Goal: Task Accomplishment & Management: Manage account settings

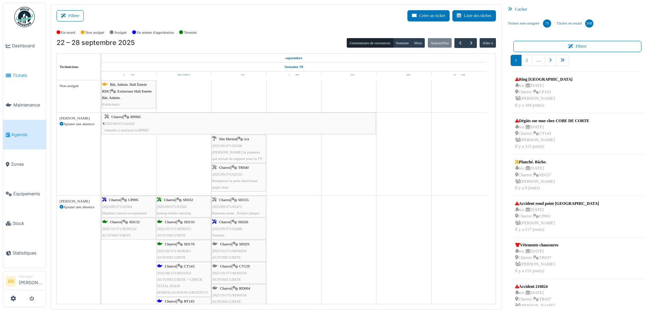
click at [17, 74] on span "Tickets" at bounding box center [28, 75] width 31 height 6
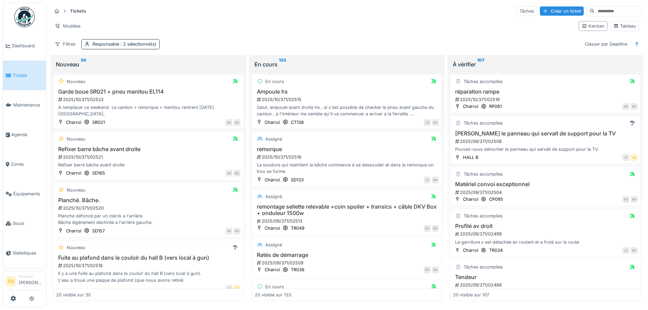
click at [15, 74] on span "Tickets" at bounding box center [28, 75] width 31 height 6
click at [482, 91] on h3 "réparation rampe" at bounding box center [545, 92] width 184 height 6
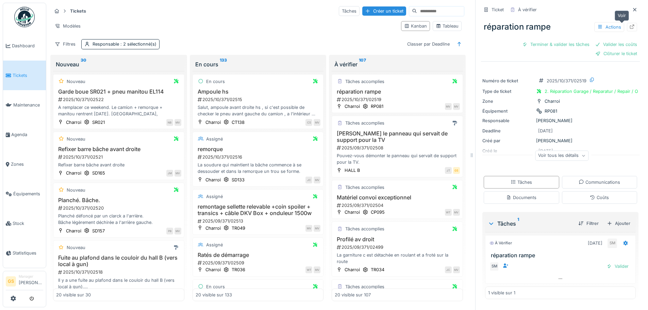
click at [630, 27] on icon at bounding box center [632, 27] width 5 height 4
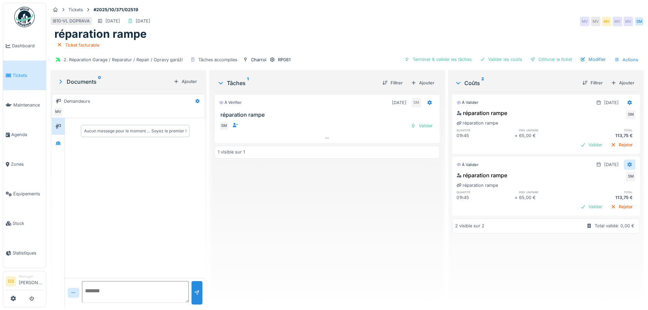
click at [628, 164] on icon at bounding box center [630, 164] width 4 height 5
click at [600, 191] on div "Supprimer" at bounding box center [596, 190] width 33 height 10
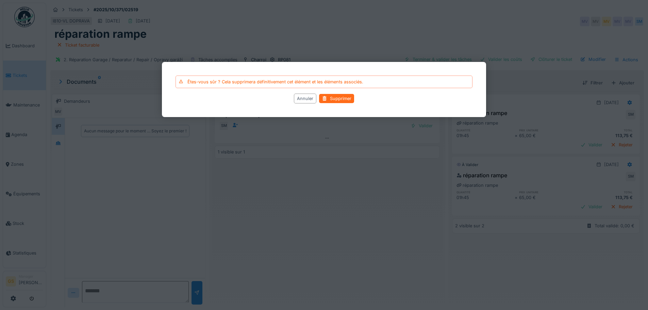
click at [347, 98] on div "Supprimer" at bounding box center [336, 98] width 35 height 9
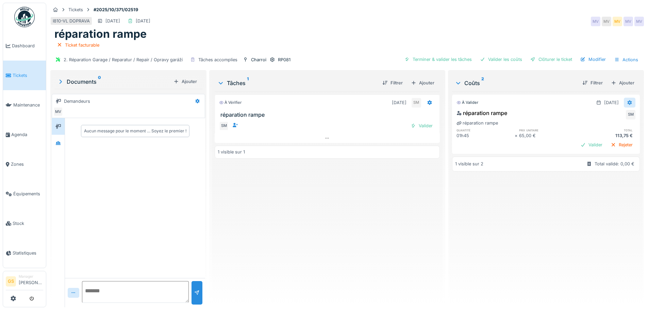
click at [627, 103] on icon at bounding box center [629, 102] width 5 height 4
click at [605, 119] on div "Modifier" at bounding box center [596, 118] width 33 height 10
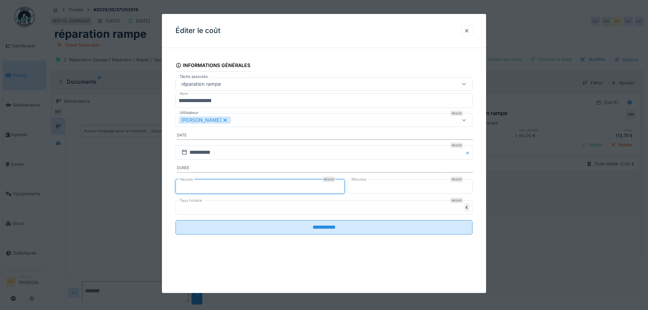
click at [185, 187] on input "*" at bounding box center [260, 186] width 169 height 14
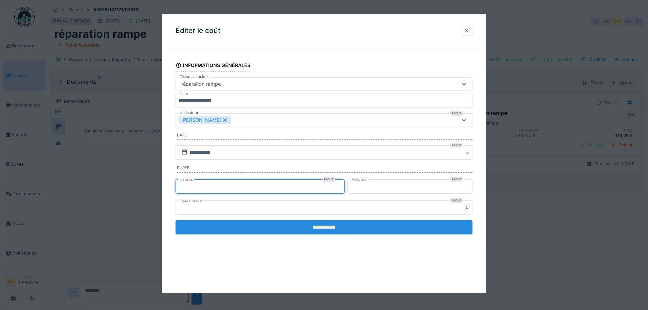
type input "*"
click at [305, 228] on input "**********" at bounding box center [324, 227] width 297 height 14
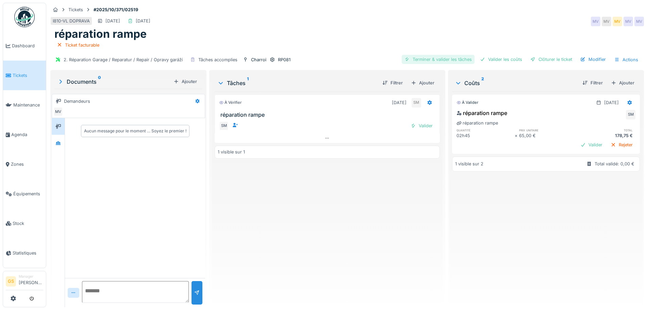
click at [440, 60] on div "Terminer & valider les tâches" at bounding box center [438, 59] width 73 height 9
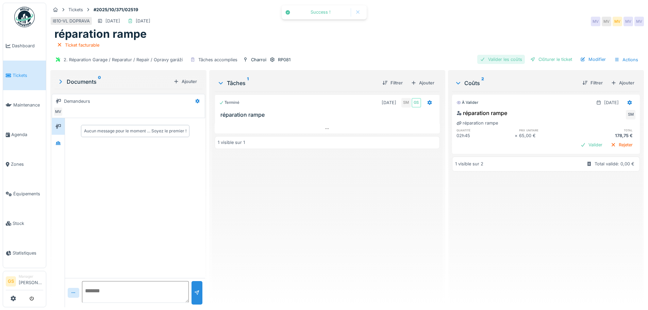
click at [489, 59] on div "Valider les coûts" at bounding box center [502, 59] width 48 height 9
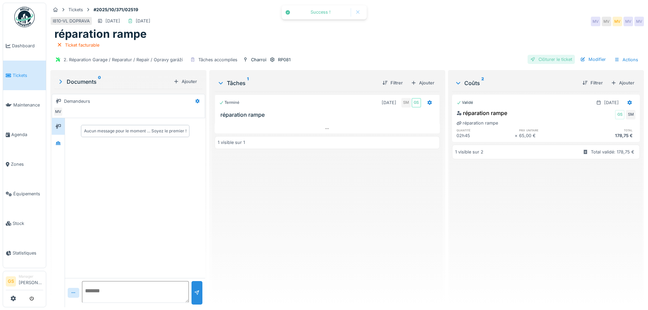
click at [548, 59] on div "Clôturer le ticket" at bounding box center [551, 59] width 47 height 9
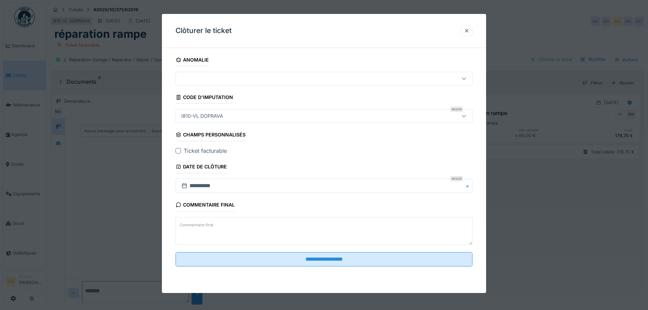
click at [178, 149] on div at bounding box center [178, 150] width 5 height 5
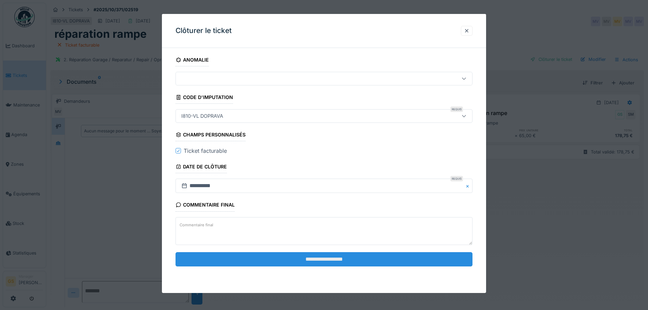
click at [273, 259] on input "**********" at bounding box center [324, 259] width 297 height 14
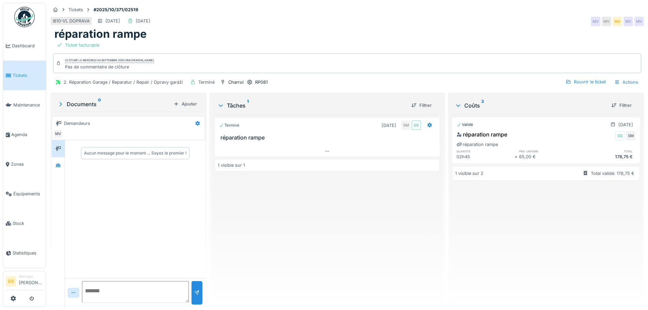
click at [19, 77] on span "Tickets" at bounding box center [28, 75] width 31 height 6
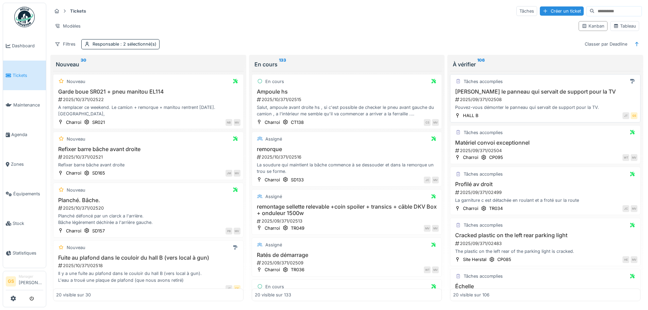
click at [486, 100] on div "2025/09/371/02508" at bounding box center [546, 99] width 183 height 6
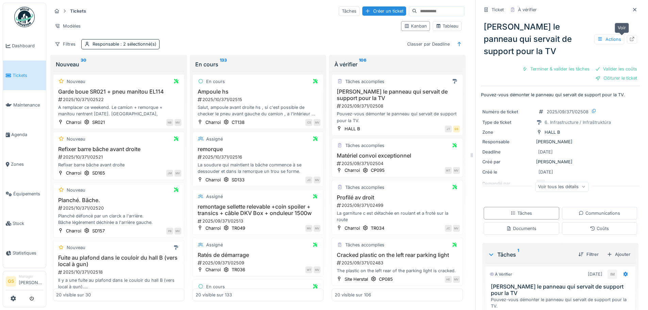
click at [630, 37] on icon at bounding box center [632, 39] width 5 height 4
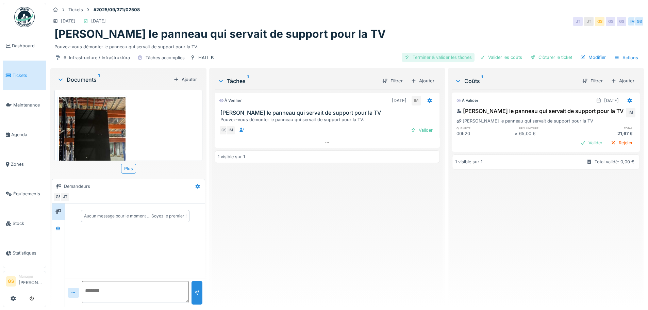
click at [446, 56] on div "Terminer & valider les tâches" at bounding box center [438, 57] width 73 height 9
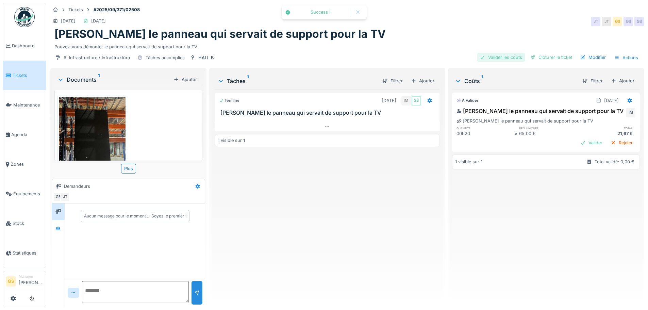
click at [495, 58] on div "Valider les coûts" at bounding box center [502, 57] width 48 height 9
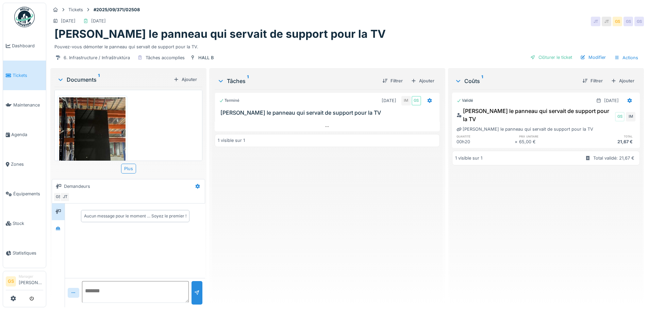
click at [542, 56] on div "Clôturer le ticket" at bounding box center [551, 57] width 47 height 9
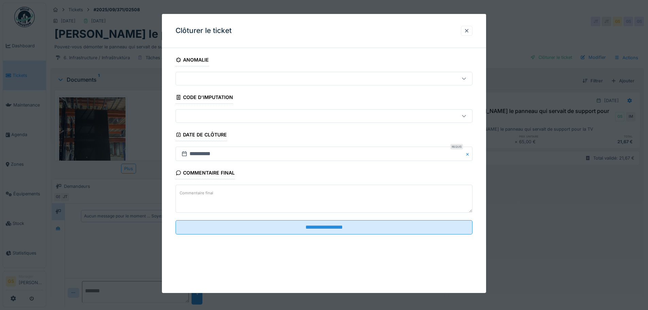
click at [202, 117] on div at bounding box center [307, 115] width 256 height 7
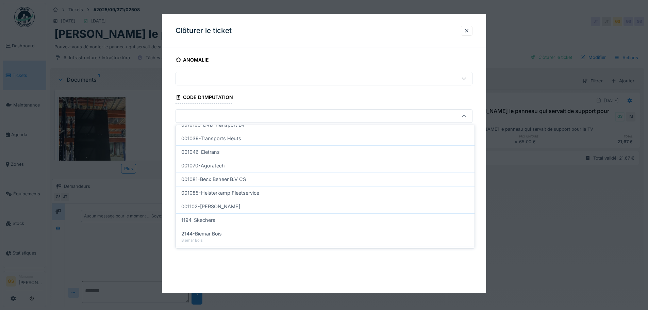
scroll to position [219, 0]
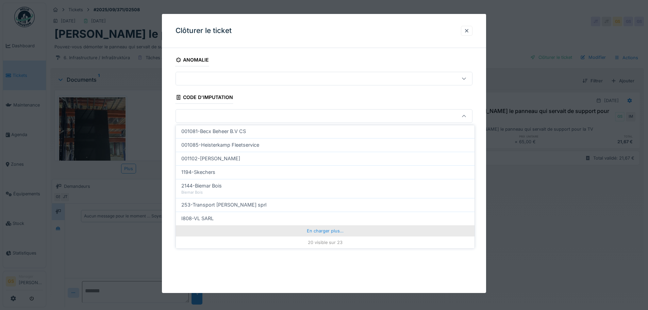
click at [314, 230] on div "En charger plus…" at bounding box center [325, 230] width 299 height 11
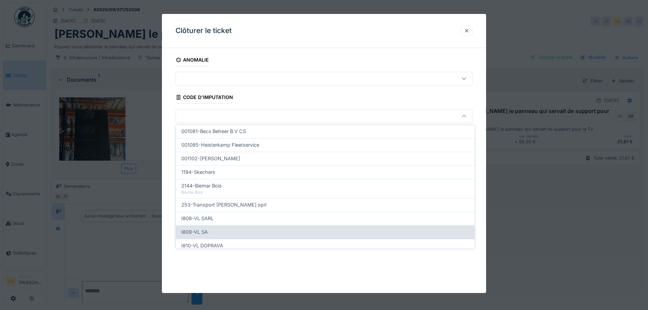
click at [192, 230] on span "I809-VL SA" at bounding box center [194, 231] width 27 height 7
type input "***"
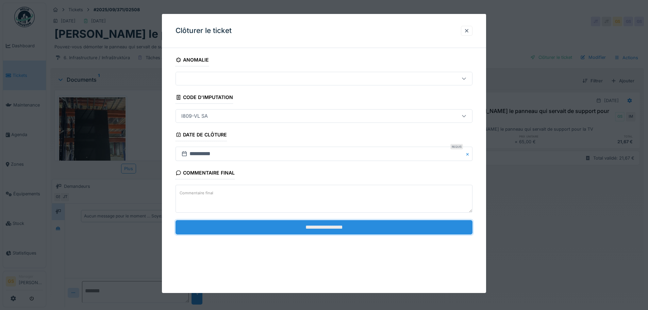
click at [278, 230] on input "**********" at bounding box center [324, 227] width 297 height 14
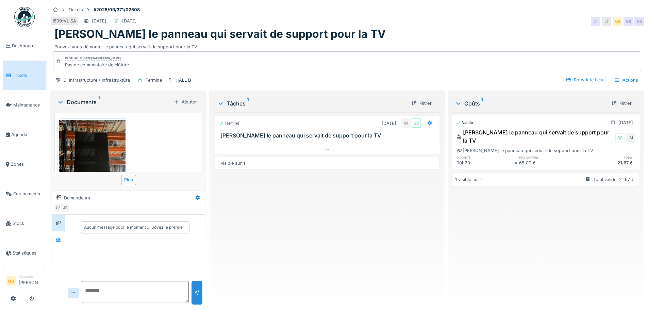
click at [13, 73] on span "Tickets" at bounding box center [28, 75] width 31 height 6
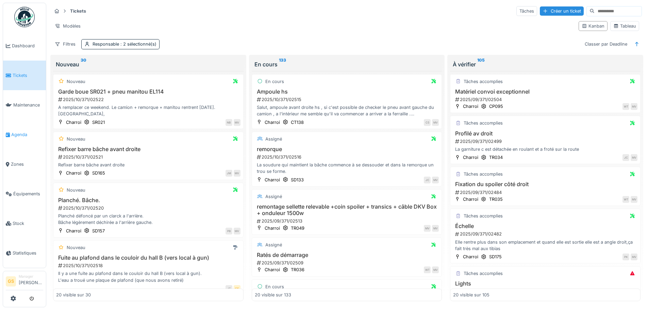
click at [10, 132] on icon at bounding box center [8, 134] width 4 height 5
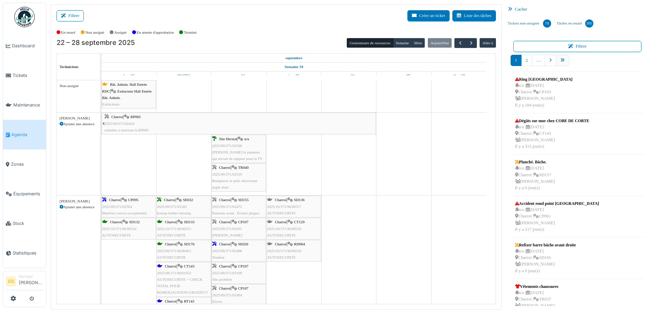
click at [560, 61] on icon "pager" at bounding box center [562, 60] width 4 height 4
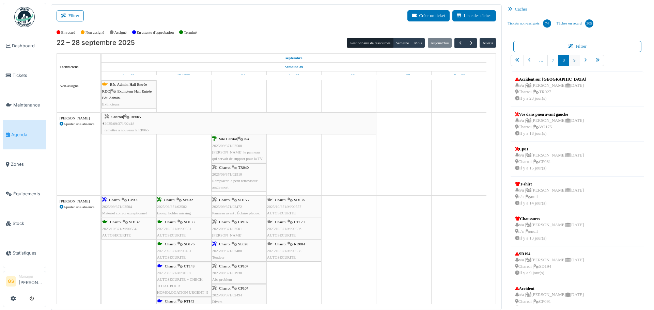
click at [569, 61] on link "9" at bounding box center [573, 60] width 11 height 11
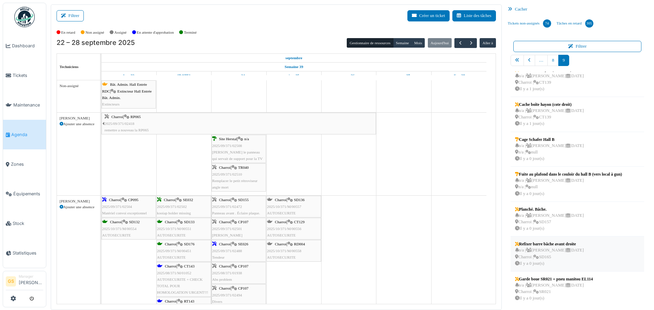
scroll to position [45, 0]
drag, startPoint x: 543, startPoint y: 253, endPoint x: 289, endPoint y: 193, distance: 261.2
click at [289, 193] on div "Filtrer Créer un ticket Liste des tâches Afficher les tâches non assignées *** …" at bounding box center [349, 157] width 605 height 306
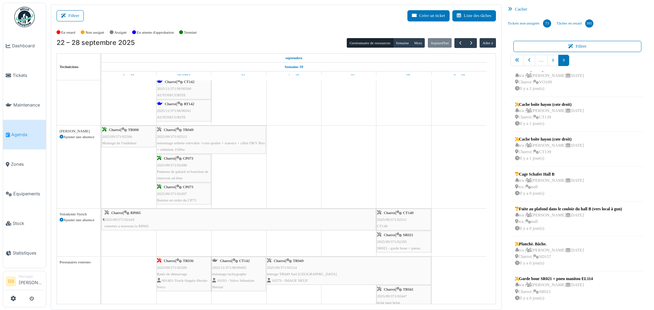
scroll to position [477, 0]
drag, startPoint x: 529, startPoint y: 286, endPoint x: 412, endPoint y: 237, distance: 126.4
click at [412, 237] on div "Filtrer Créer un ticket Liste des tâches Afficher les tâches non assignées *** …" at bounding box center [349, 157] width 605 height 306
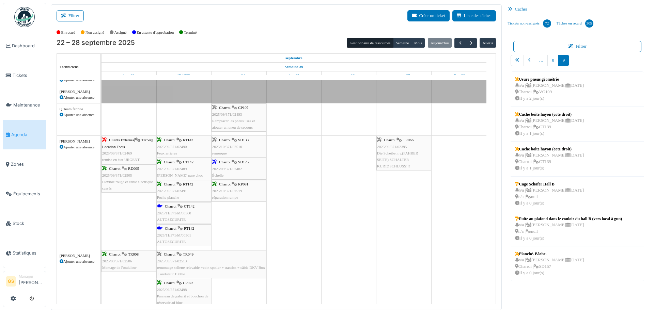
scroll to position [0, 0]
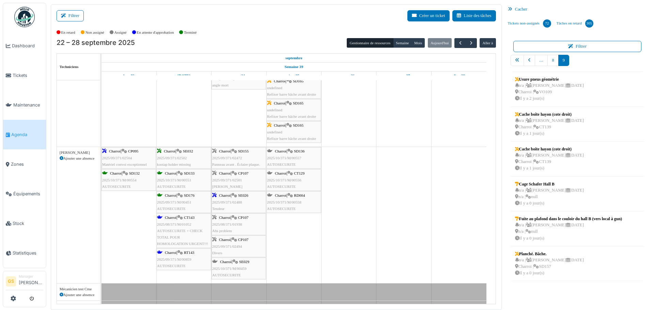
drag, startPoint x: 544, startPoint y: 264, endPoint x: 241, endPoint y: 117, distance: 336.9
click at [241, 117] on div "Filtrer Créer un ticket Liste des tâches Afficher les tâches non assignées *** …" at bounding box center [349, 157] width 605 height 306
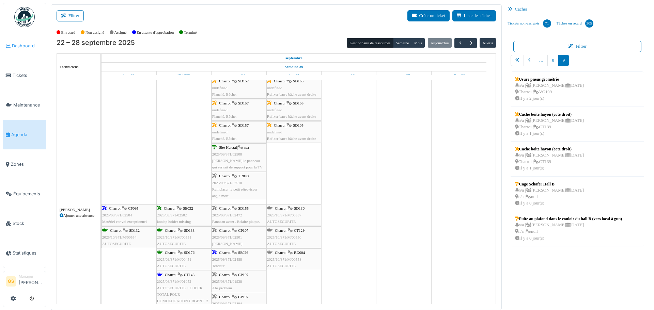
click at [10, 45] on icon at bounding box center [8, 46] width 5 height 5
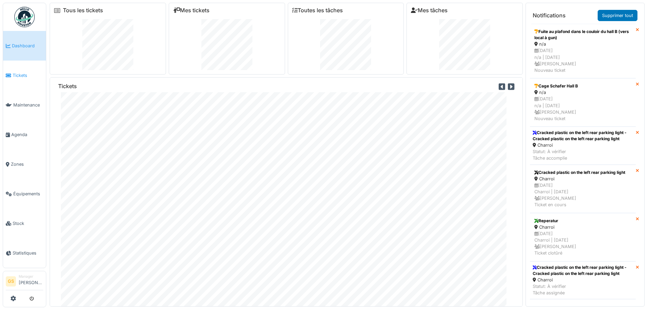
click at [19, 74] on span "Tickets" at bounding box center [28, 75] width 31 height 6
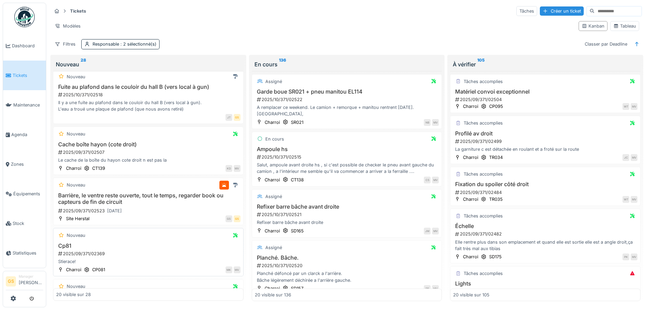
scroll to position [68, 0]
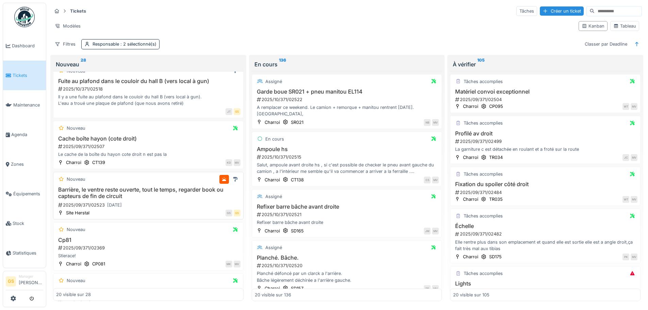
click at [82, 206] on div "2025/09/371/02523 25/09/2025" at bounding box center [149, 205] width 183 height 9
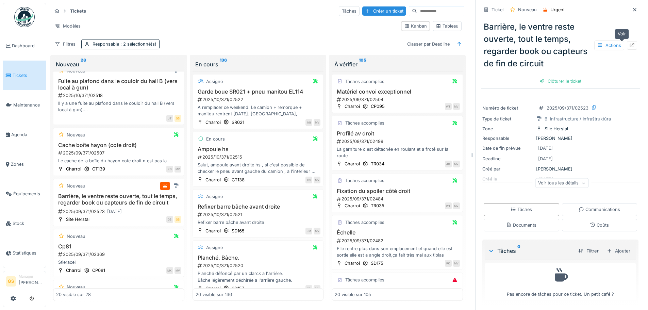
click at [630, 45] on icon at bounding box center [632, 45] width 4 height 4
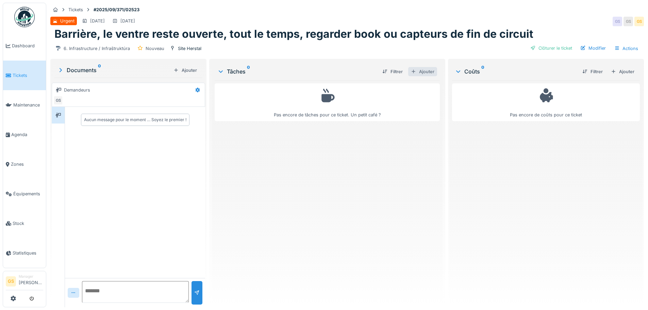
click at [423, 71] on div "Ajouter" at bounding box center [422, 71] width 29 height 9
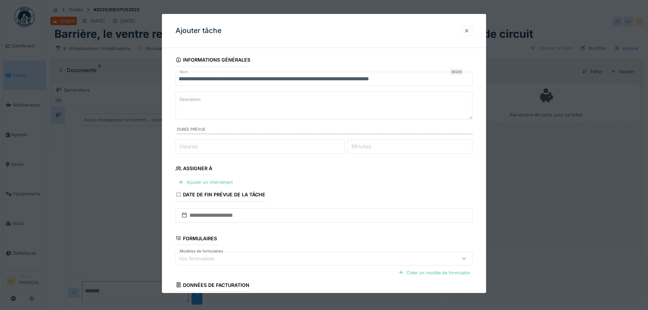
click at [470, 29] on div at bounding box center [466, 31] width 5 height 6
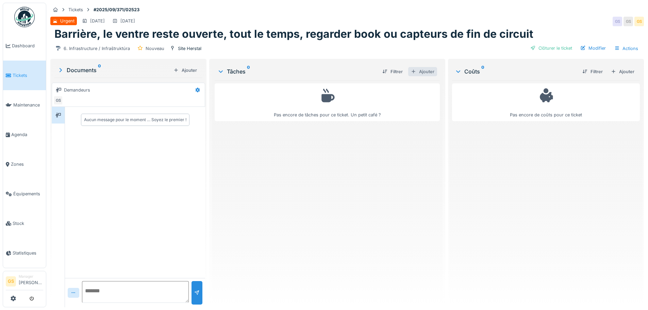
click at [419, 70] on div "Ajouter" at bounding box center [422, 71] width 29 height 9
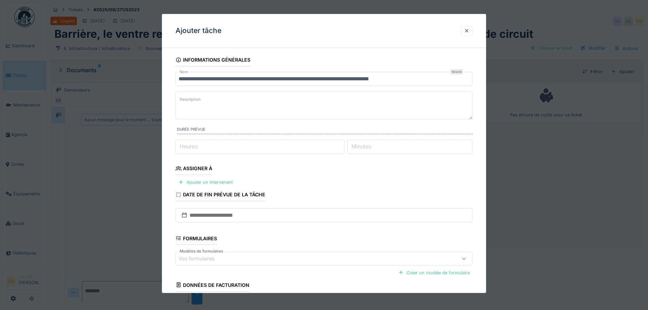
click at [201, 167] on div "Assigner à" at bounding box center [194, 169] width 37 height 12
click at [208, 181] on div "Ajouter un intervenant" at bounding box center [206, 182] width 60 height 9
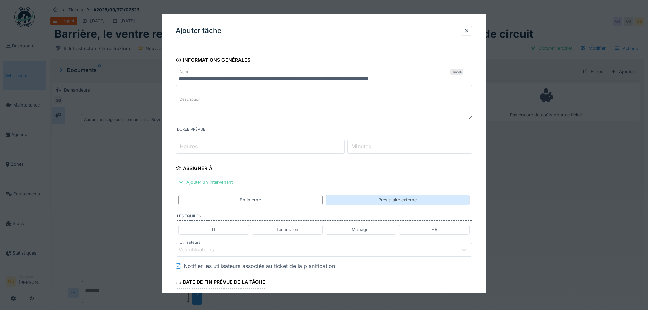
click at [394, 199] on div "Prestataire externe" at bounding box center [398, 200] width 38 height 6
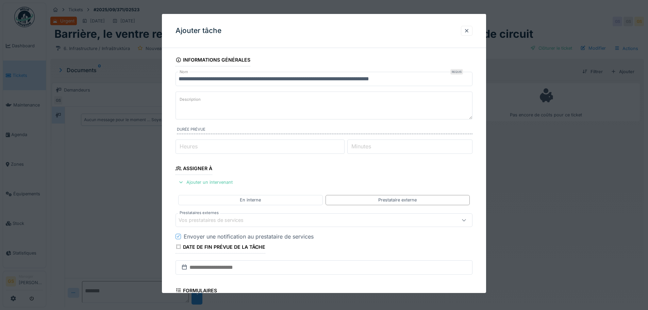
click at [190, 220] on div "Vos prestataires de services" at bounding box center [216, 219] width 75 height 7
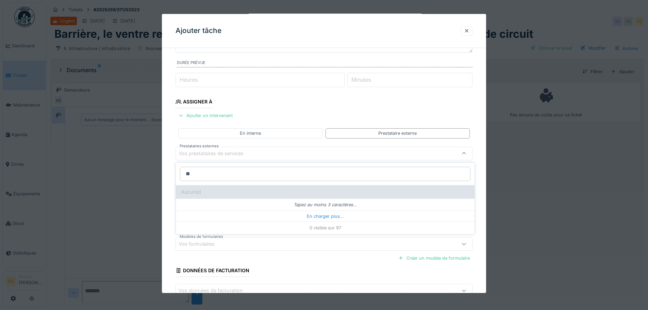
type input "*"
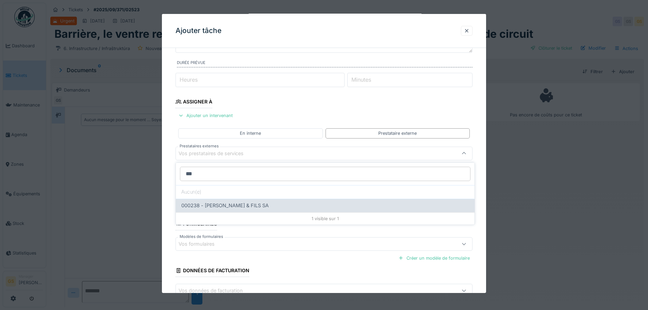
type input "***"
click at [230, 204] on span "000238 - [PERSON_NAME] & FILS SA" at bounding box center [224, 205] width 87 height 7
type input "*****"
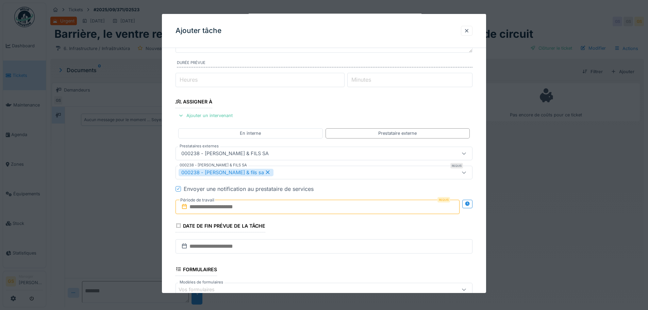
click at [184, 209] on icon at bounding box center [184, 206] width 7 height 5
click at [199, 207] on input "text" at bounding box center [318, 207] width 284 height 14
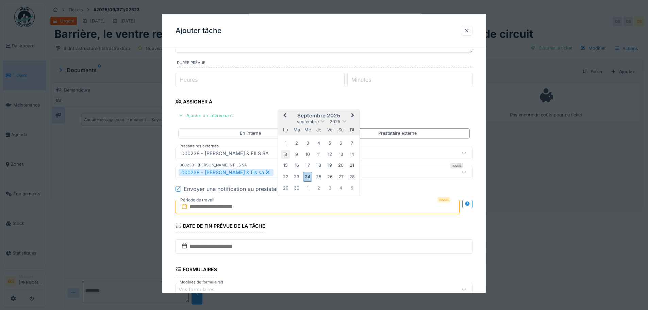
click at [285, 155] on div "8" at bounding box center [285, 154] width 9 height 9
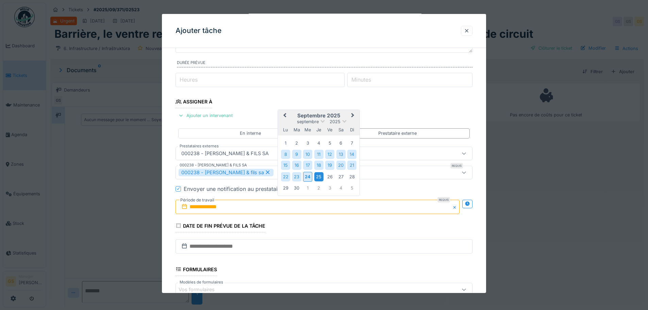
click at [318, 176] on div "25" at bounding box center [319, 176] width 9 height 9
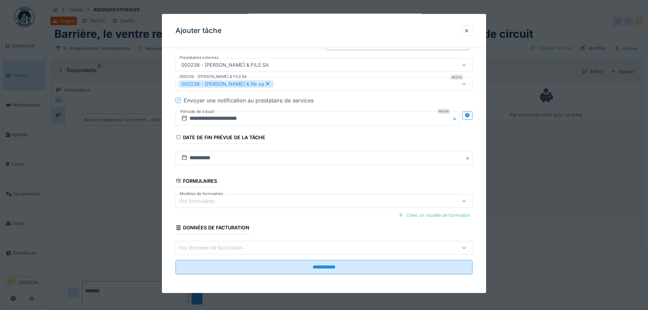
scroll to position [156, 0]
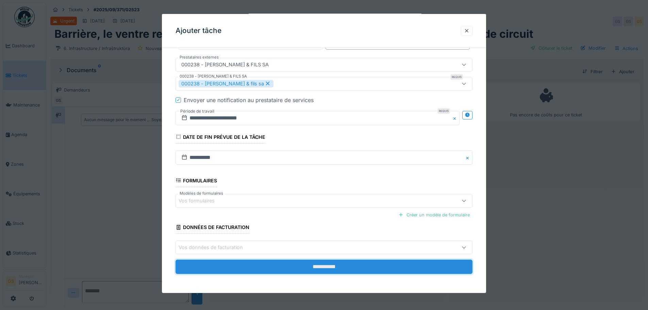
click at [256, 268] on input "**********" at bounding box center [324, 267] width 297 height 14
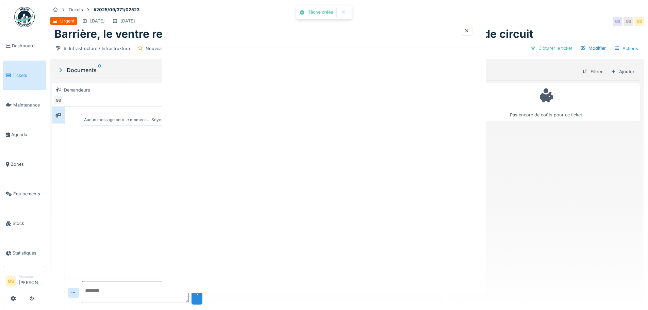
scroll to position [0, 0]
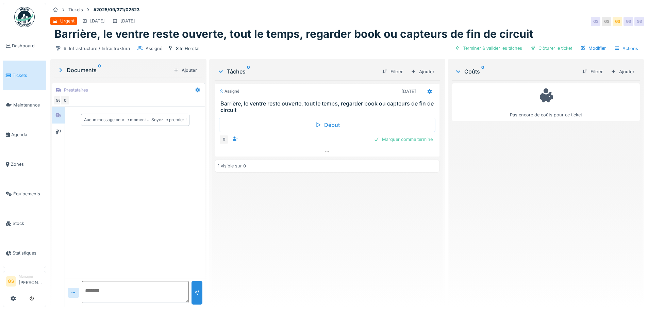
click at [15, 73] on span "Tickets" at bounding box center [28, 75] width 31 height 6
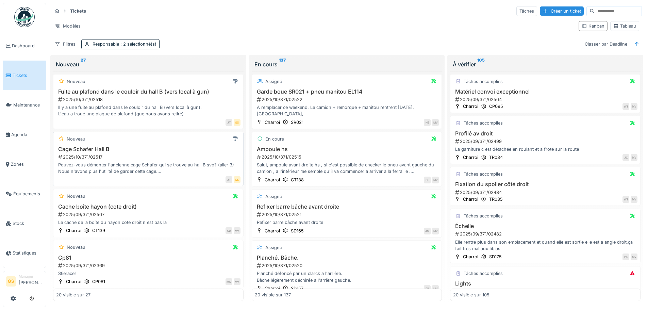
click at [76, 157] on div "2025/10/371/02517" at bounding box center [149, 157] width 183 height 6
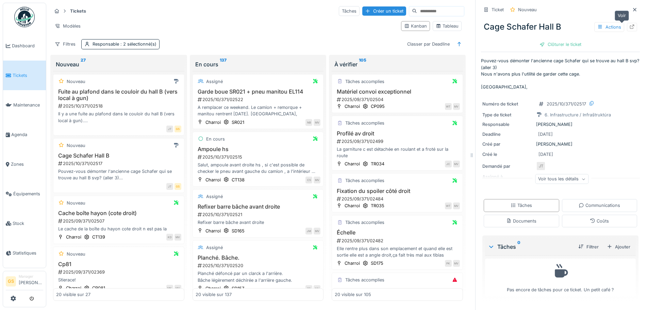
click at [630, 26] on icon at bounding box center [632, 27] width 4 height 4
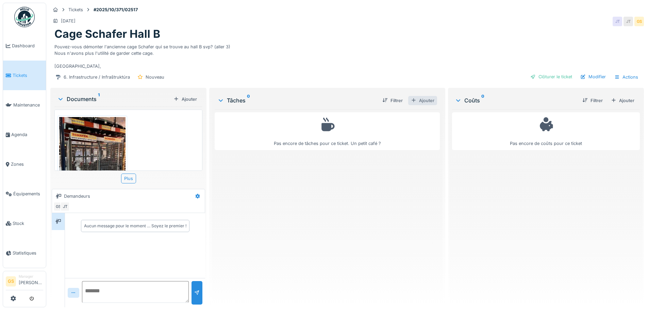
click at [427, 100] on div "Ajouter" at bounding box center [422, 100] width 29 height 9
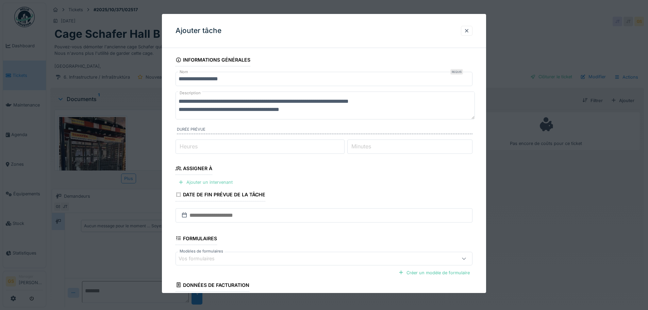
click at [210, 180] on div "Ajouter un intervenant" at bounding box center [206, 182] width 60 height 9
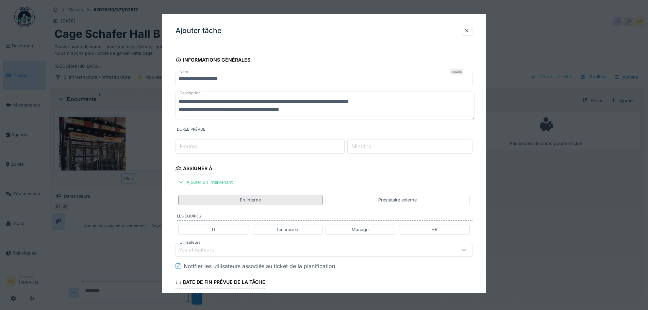
click at [261, 198] on div "En interne" at bounding box center [250, 200] width 21 height 6
click at [291, 228] on div "Technicien" at bounding box center [287, 229] width 22 height 6
type input "**********"
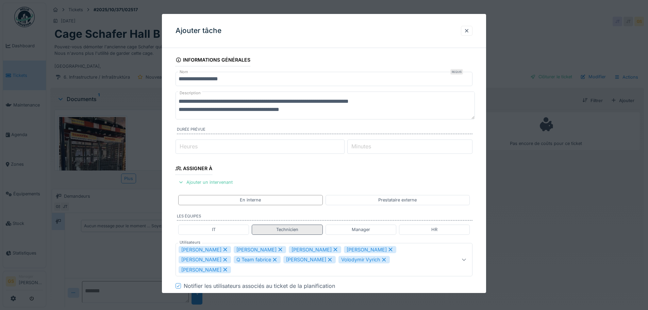
click at [290, 227] on div "Technicien" at bounding box center [287, 229] width 22 height 6
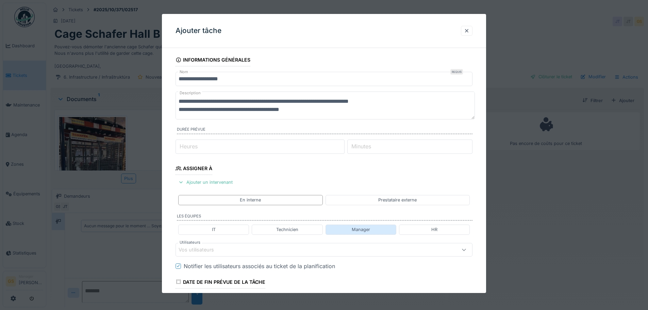
click at [355, 227] on div "Manager" at bounding box center [361, 229] width 18 height 6
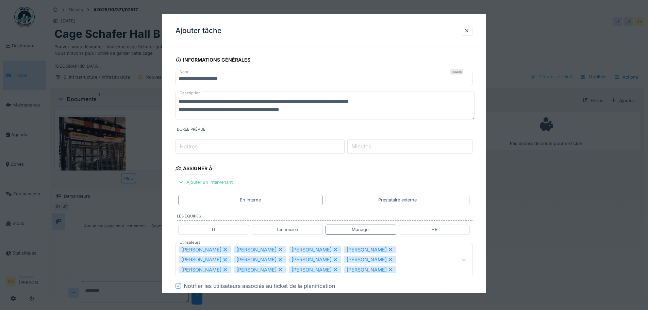
click at [254, 251] on div "[PERSON_NAME]" at bounding box center [260, 249] width 52 height 7
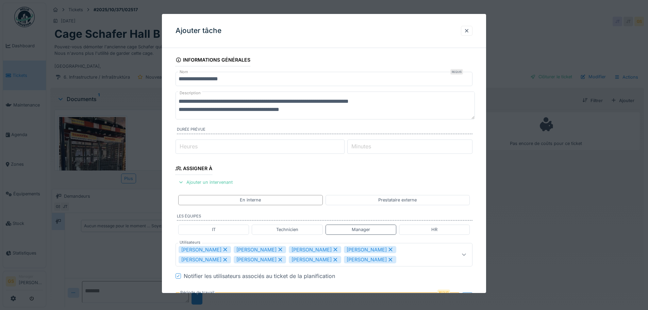
click at [254, 251] on div "[PERSON_NAME]" at bounding box center [260, 249] width 52 height 7
click at [254, 251] on div "Bernard Froidmont" at bounding box center [260, 249] width 52 height 7
click at [254, 251] on div "Julien Thelen" at bounding box center [260, 249] width 52 height 7
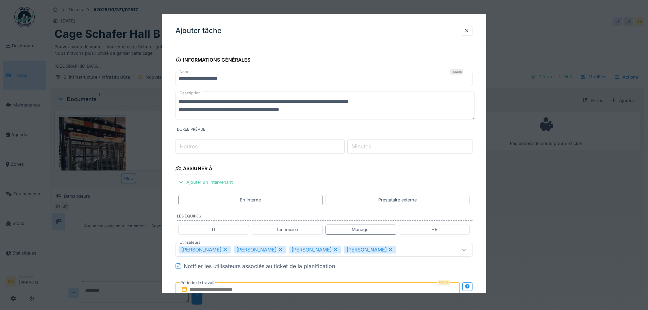
click at [254, 251] on div "Robin Colaris" at bounding box center [260, 249] width 52 height 7
click at [254, 251] on div "Roberto Mancini" at bounding box center [260, 249] width 52 height 7
click at [254, 251] on div "Jessica Durwael" at bounding box center [260, 249] width 52 height 7
type input "****"
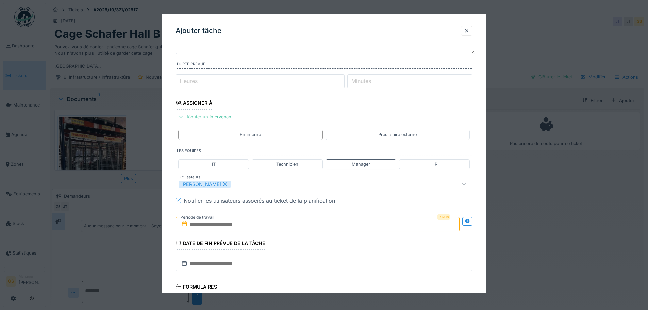
scroll to position [68, 0]
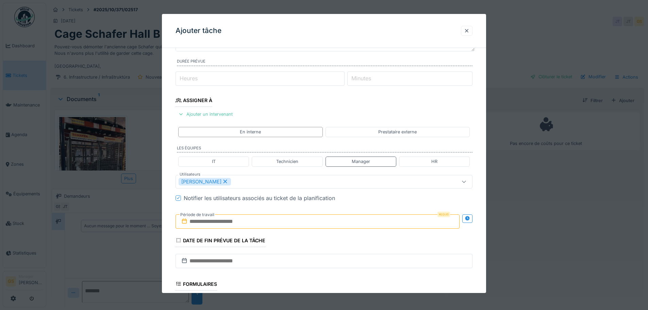
click at [184, 223] on icon at bounding box center [184, 221] width 7 height 5
click at [250, 225] on input "text" at bounding box center [318, 221] width 284 height 14
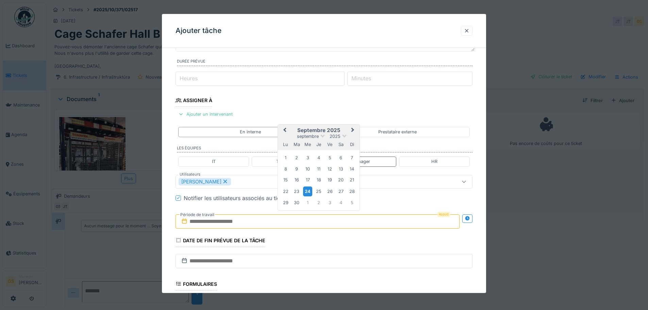
click at [310, 192] on div "24" at bounding box center [307, 192] width 9 height 10
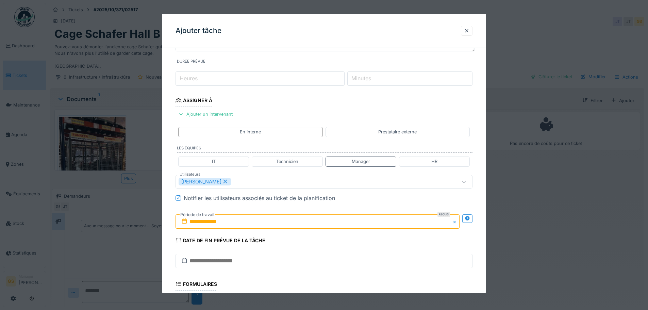
click at [185, 78] on label "Heures" at bounding box center [188, 78] width 21 height 8
click at [185, 78] on input "Heures" at bounding box center [260, 78] width 169 height 14
type input "*"
click at [365, 79] on label "Minutes" at bounding box center [361, 78] width 22 height 8
click at [365, 79] on input "Minutes" at bounding box center [410, 78] width 125 height 14
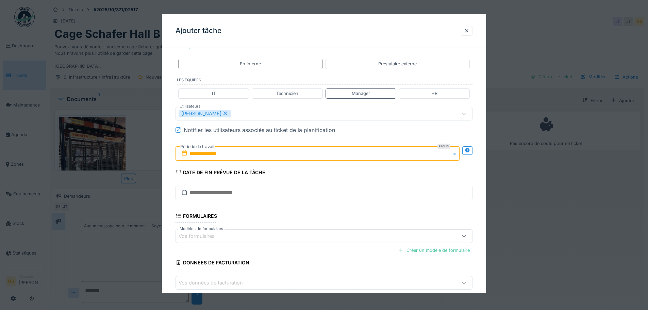
scroll to position [172, 0]
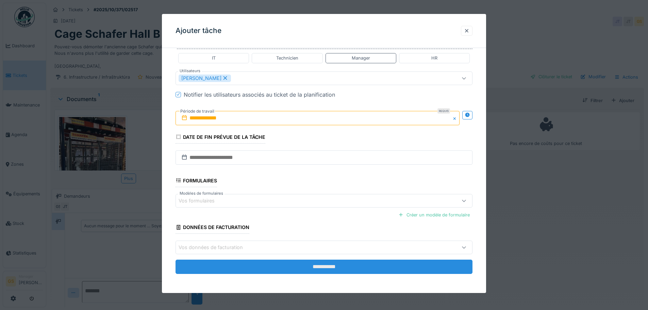
type input "**"
click at [307, 268] on input "**********" at bounding box center [324, 267] width 297 height 14
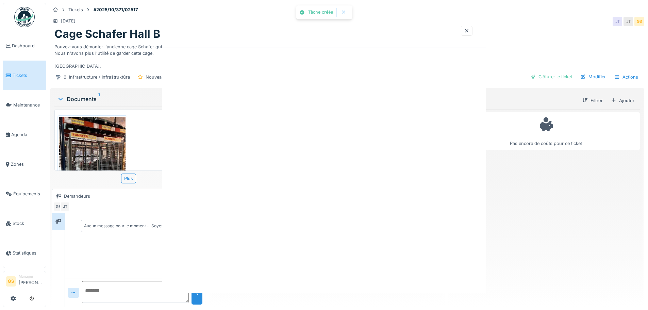
scroll to position [0, 0]
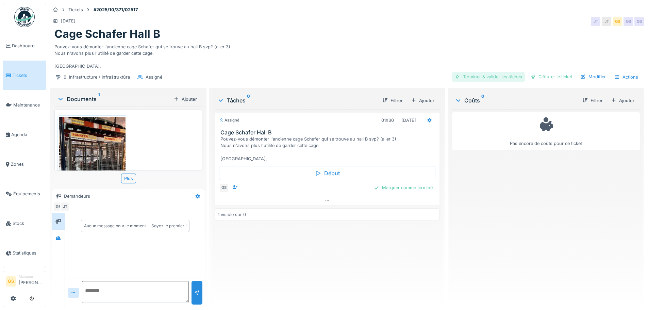
click at [462, 76] on div "Terminer & valider les tâches" at bounding box center [488, 76] width 73 height 9
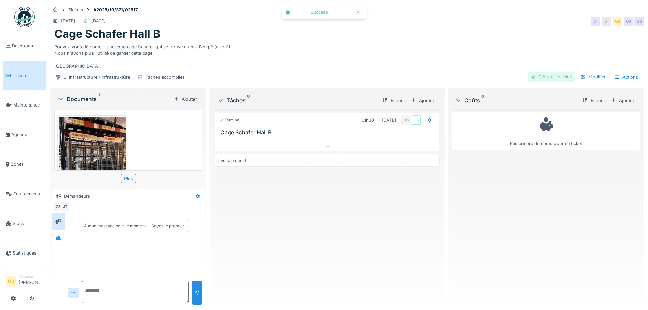
click at [537, 77] on div "Clôturer le ticket" at bounding box center [551, 76] width 47 height 9
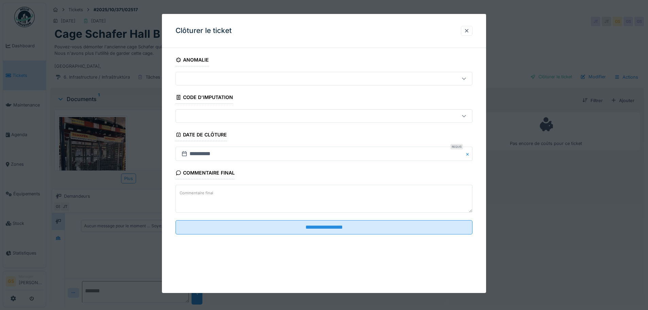
click at [193, 114] on div at bounding box center [307, 115] width 256 height 7
click at [198, 117] on div at bounding box center [307, 115] width 256 height 7
click at [216, 114] on div at bounding box center [307, 115] width 256 height 7
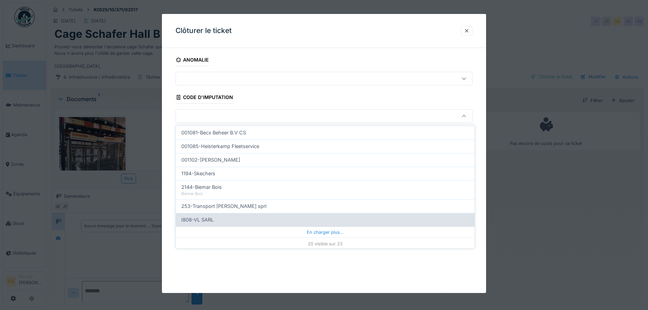
scroll to position [219, 0]
click at [314, 232] on div "En charger plus…" at bounding box center [325, 230] width 299 height 11
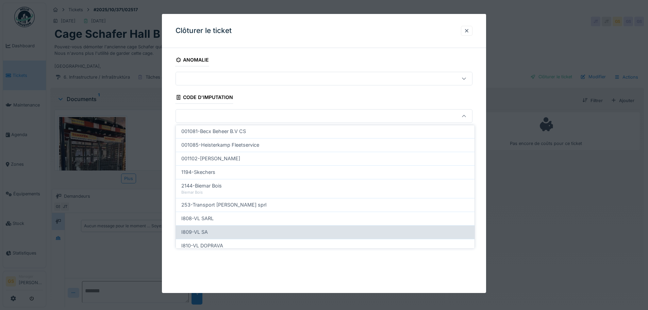
click at [194, 231] on span "I809-VL SA" at bounding box center [194, 231] width 27 height 7
type input "***"
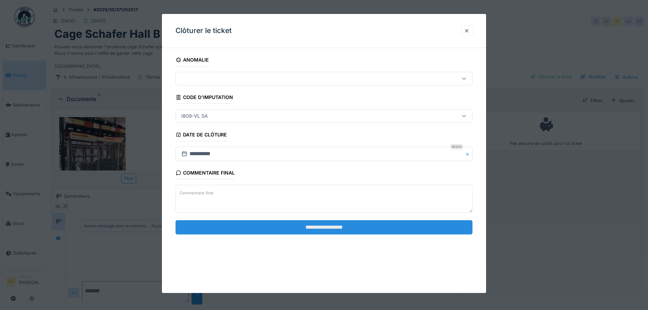
click at [332, 230] on input "**********" at bounding box center [324, 227] width 297 height 14
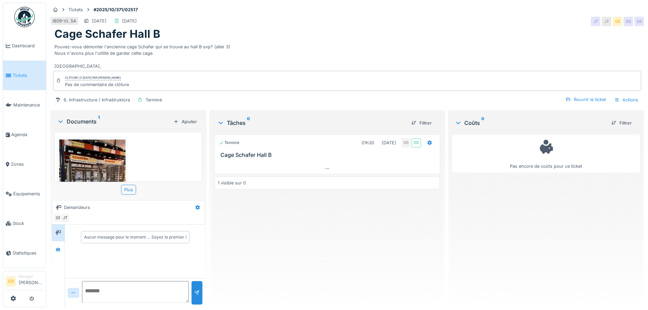
click at [16, 73] on span "Tickets" at bounding box center [28, 75] width 31 height 6
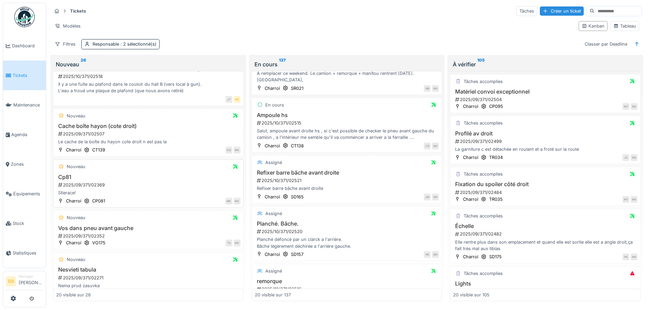
scroll to position [34, 0]
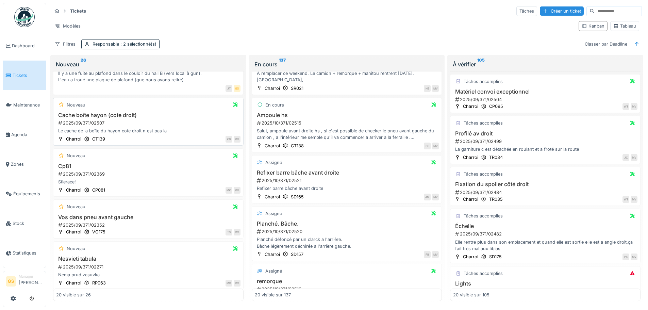
click at [77, 122] on div "2025/09/371/02507" at bounding box center [149, 123] width 183 height 6
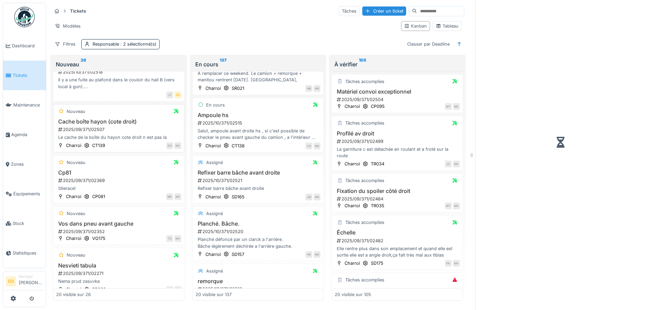
scroll to position [41, 0]
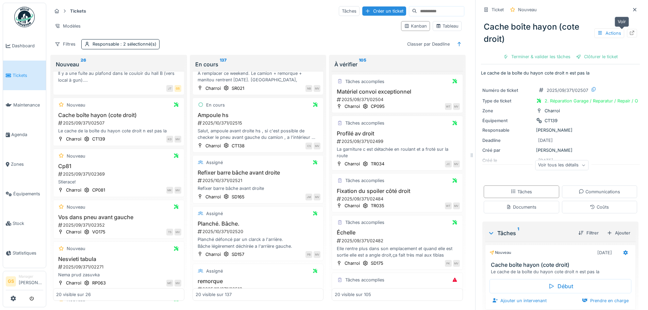
click at [630, 32] on icon at bounding box center [632, 33] width 5 height 4
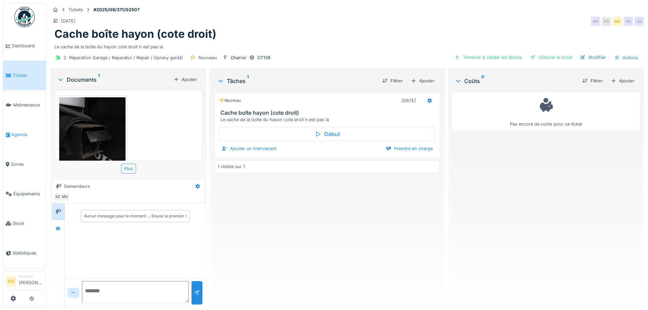
click at [15, 132] on span "Agenda" at bounding box center [27, 134] width 32 height 6
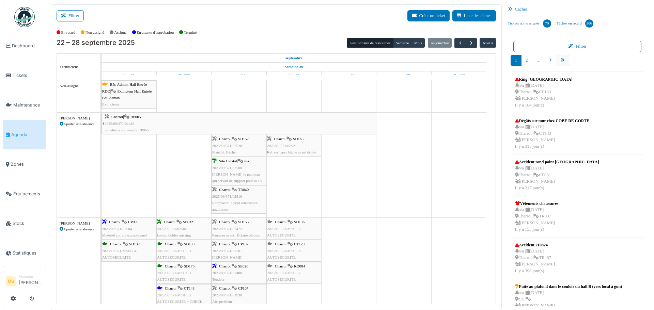
click at [560, 59] on icon "pager" at bounding box center [562, 60] width 4 height 4
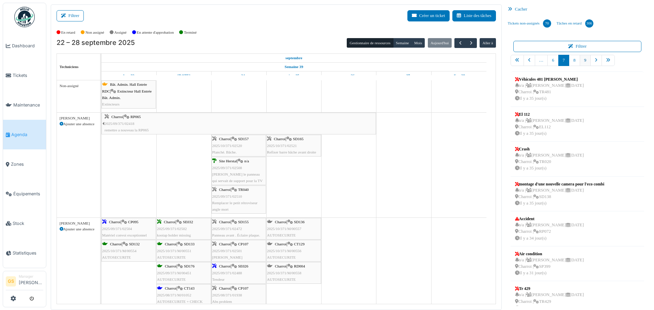
click at [580, 60] on link "9" at bounding box center [584, 60] width 11 height 11
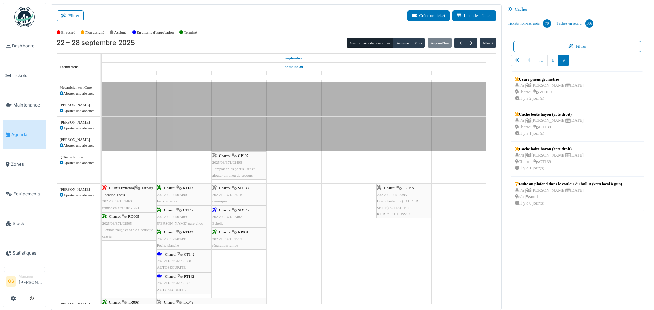
scroll to position [306, 0]
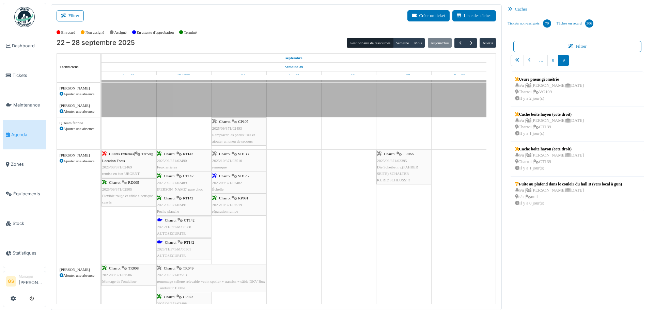
click at [224, 182] on span "2025/09/371/02482" at bounding box center [227, 183] width 30 height 4
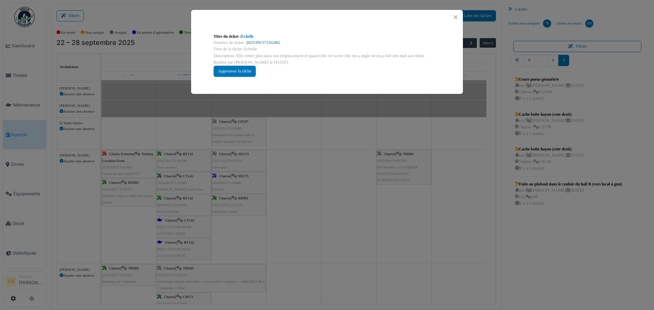
click at [259, 43] on link "2025/09/371/02482" at bounding box center [263, 42] width 34 height 5
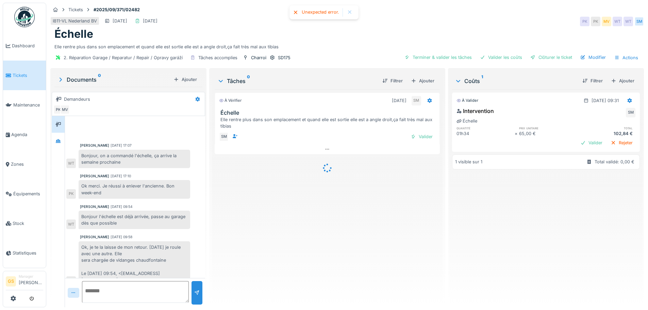
scroll to position [72, 0]
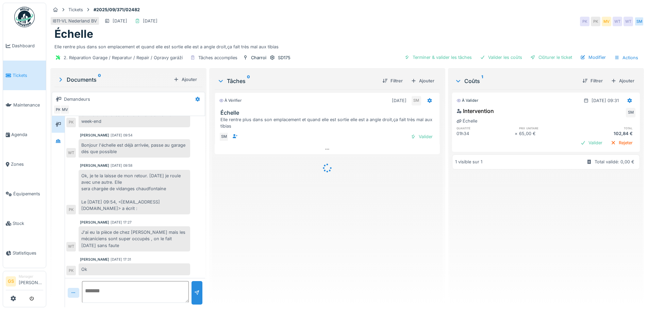
click at [18, 75] on span "Tickets" at bounding box center [28, 75] width 31 height 6
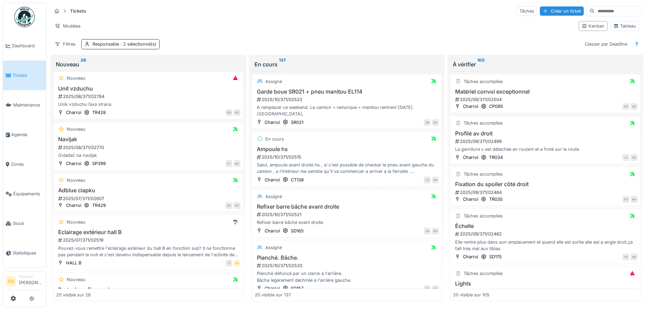
scroll to position [749, 0]
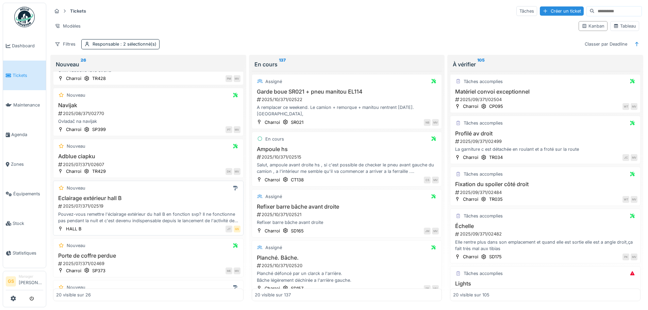
click at [77, 207] on div "2025/07/371/02519" at bounding box center [149, 206] width 183 height 6
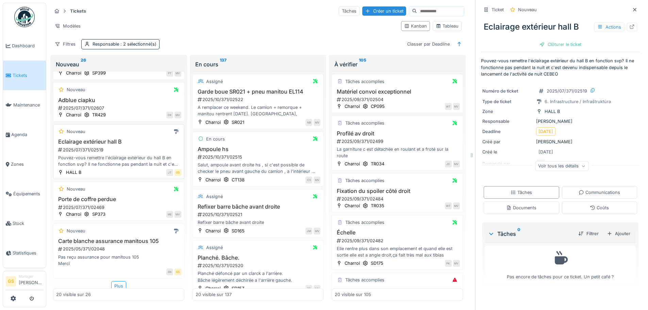
scroll to position [814, 0]
click at [94, 246] on div "2025/05/371/02048" at bounding box center [120, 246] width 124 height 6
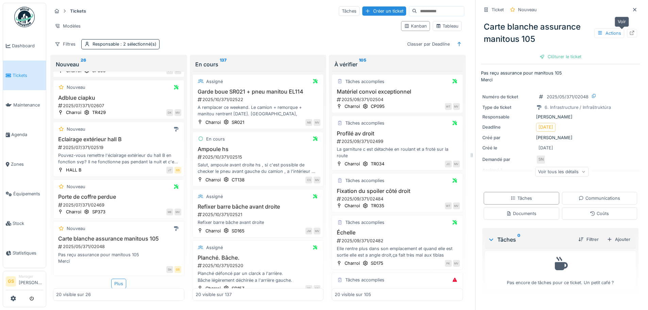
click at [630, 34] on icon at bounding box center [632, 33] width 4 height 4
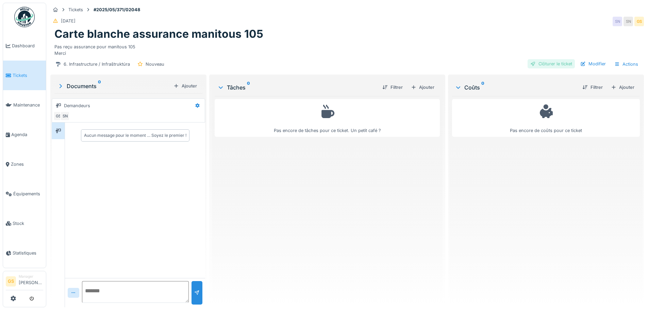
click at [555, 63] on div "Clôturer le ticket" at bounding box center [551, 63] width 47 height 9
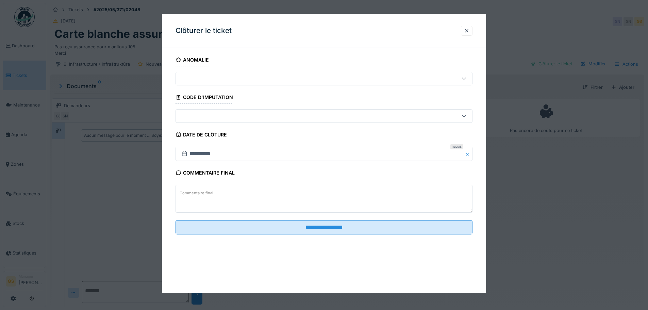
click at [207, 116] on div at bounding box center [307, 115] width 256 height 7
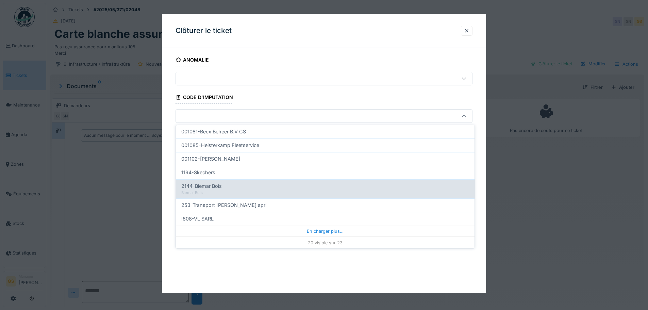
scroll to position [219, 0]
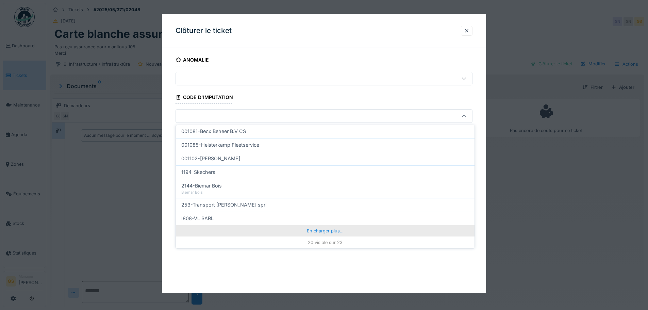
click at [320, 231] on div "En charger plus…" at bounding box center [325, 230] width 299 height 11
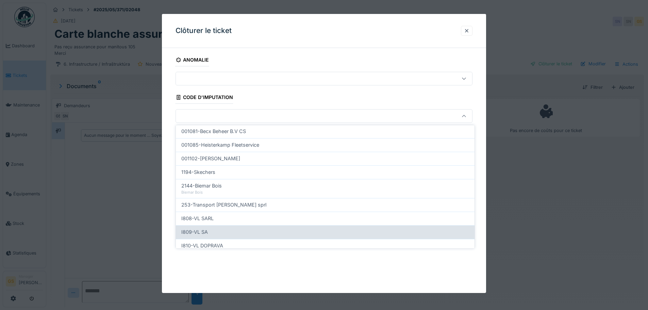
click at [220, 229] on div "I809-VL SA" at bounding box center [325, 231] width 288 height 7
type input "***"
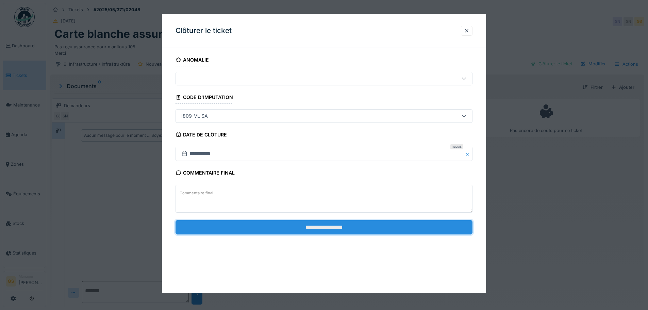
click at [319, 227] on input "**********" at bounding box center [324, 227] width 297 height 14
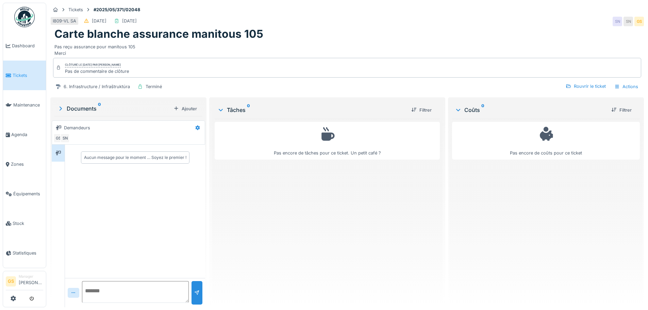
click at [14, 70] on link "Tickets" at bounding box center [24, 76] width 43 height 30
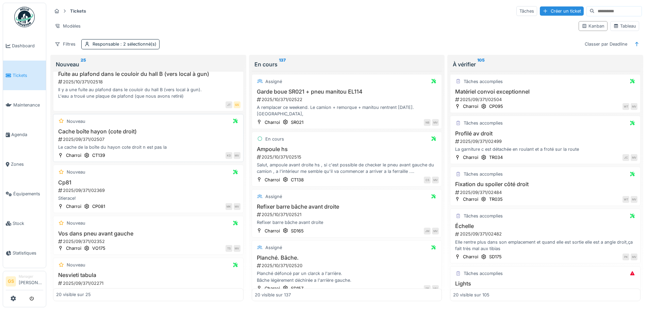
scroll to position [102, 0]
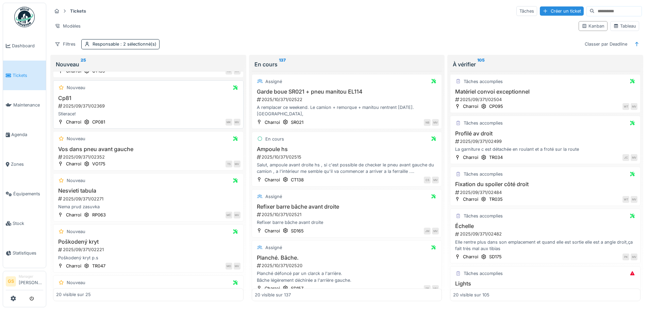
click at [80, 105] on div "2025/09/371/02369" at bounding box center [149, 106] width 183 height 6
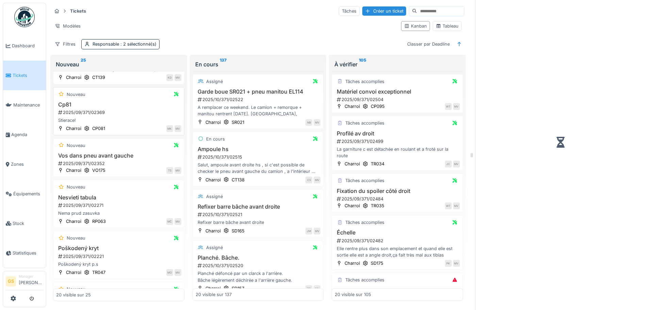
scroll to position [109, 0]
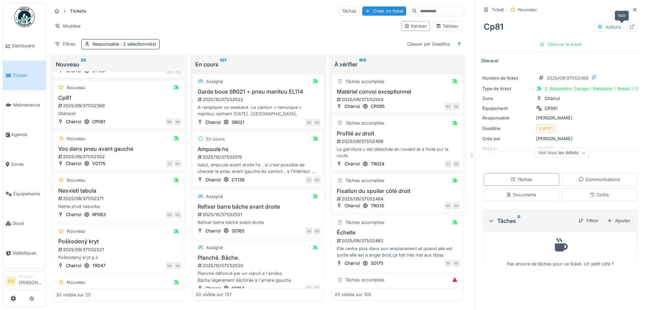
click at [630, 27] on icon at bounding box center [632, 27] width 5 height 4
